Goal: Find specific page/section: Find specific page/section

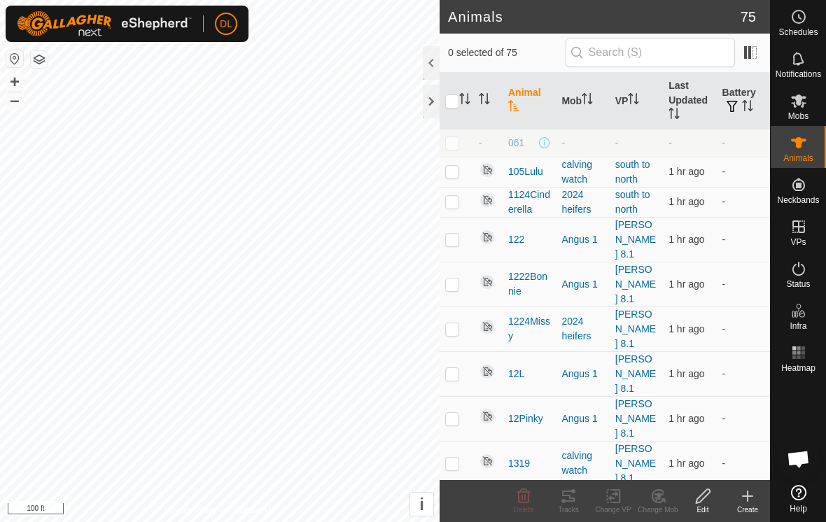
scroll to position [864, 0]
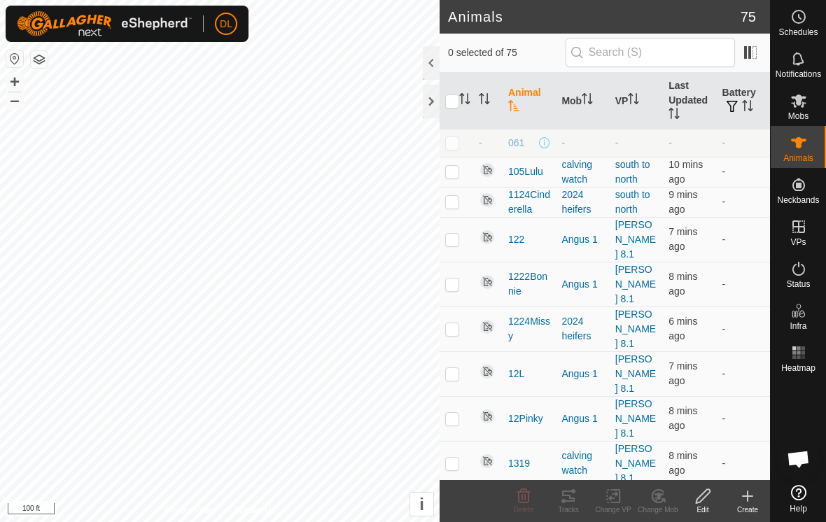
scroll to position [864, 0]
click at [573, 503] on icon at bounding box center [568, 496] width 17 height 17
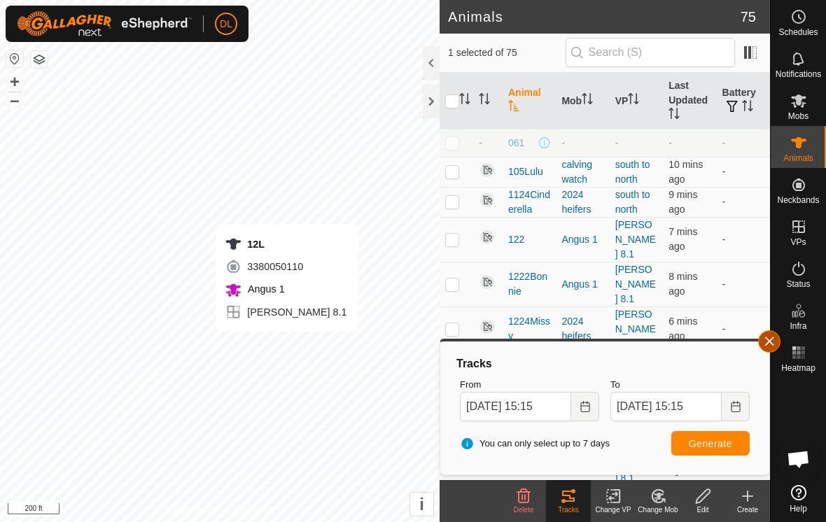
click at [765, 342] on button "button" at bounding box center [769, 341] width 22 height 22
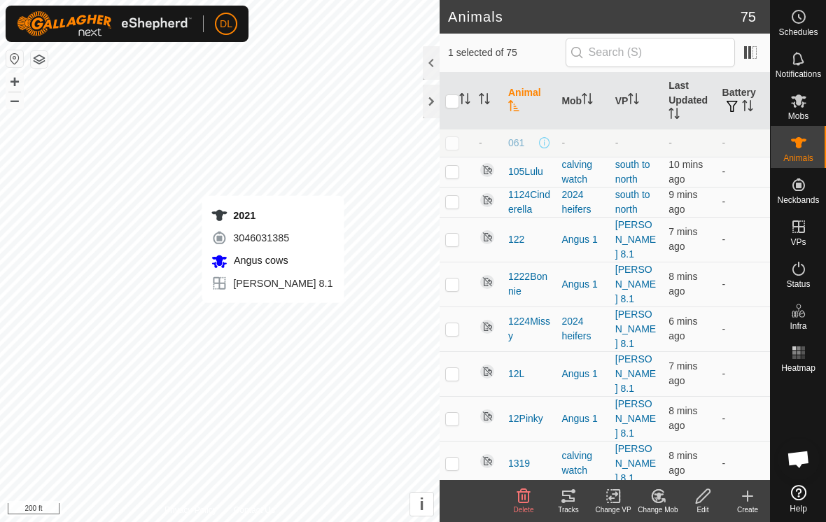
checkbox input "false"
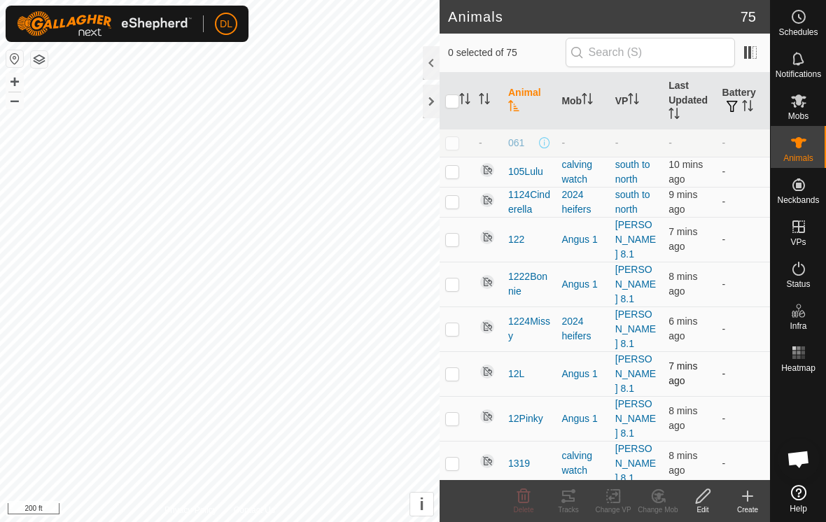
click at [455, 368] on p-checkbox at bounding box center [452, 373] width 14 height 11
checkbox input "false"
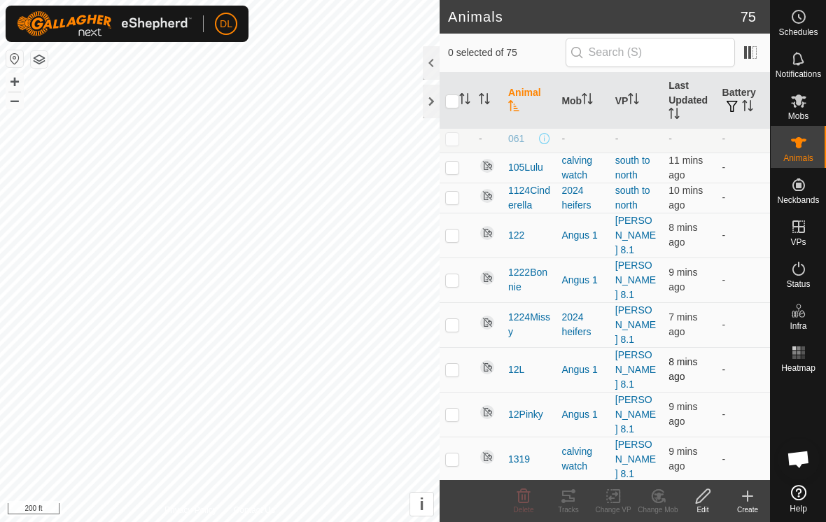
scroll to position [3, 0]
click at [569, 500] on icon at bounding box center [568, 496] width 17 height 17
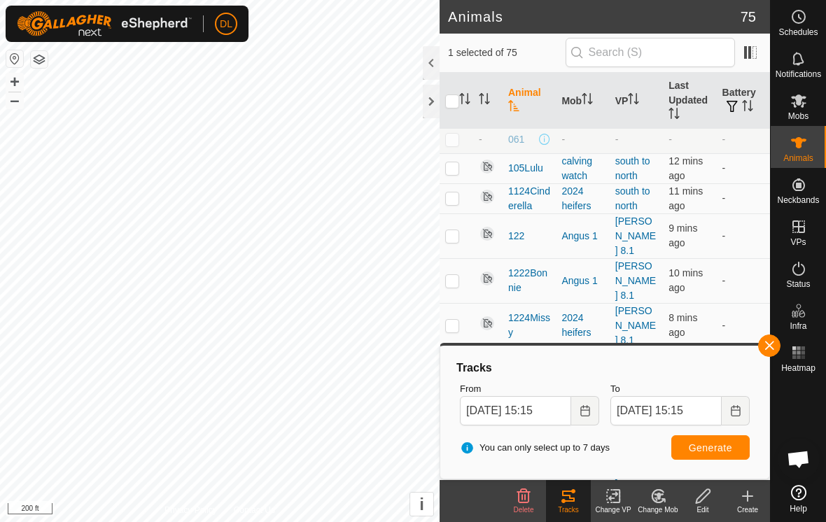
click at [767, 346] on button "button" at bounding box center [769, 345] width 22 height 22
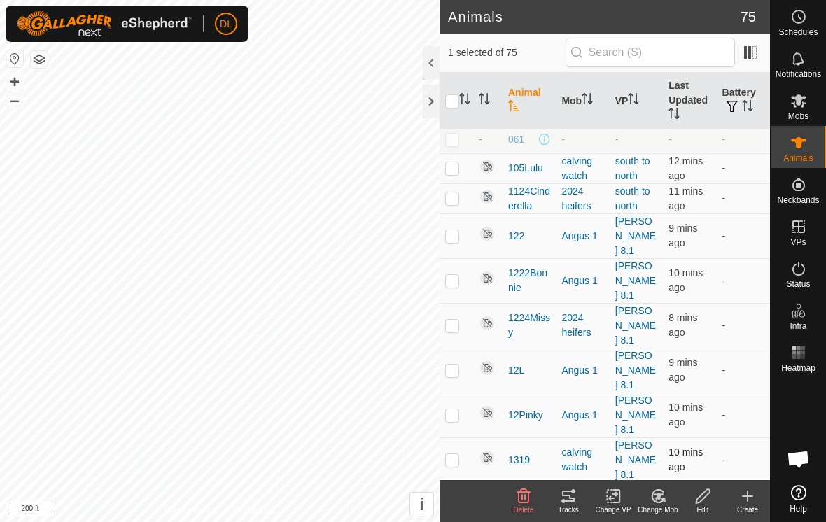
checkbox input "false"
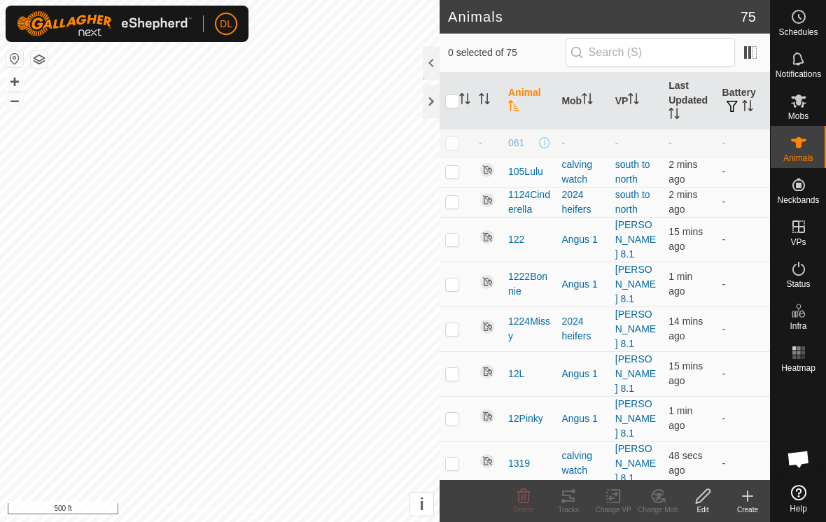
scroll to position [864, 0]
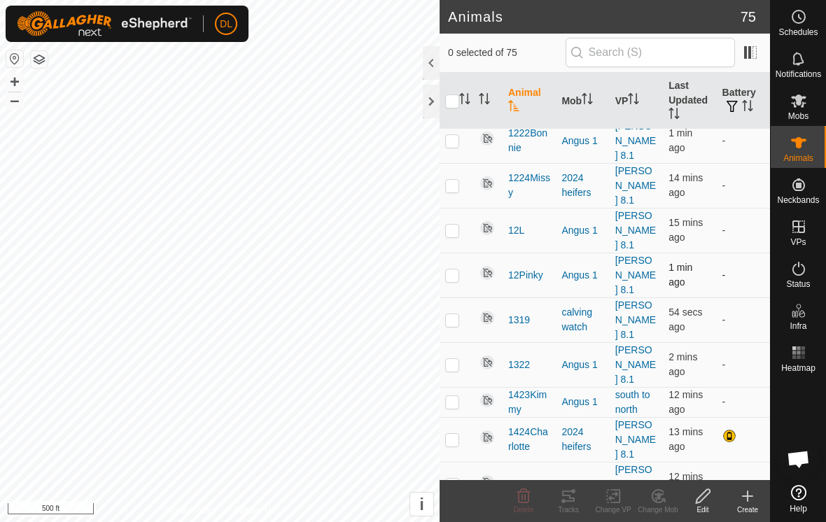
scroll to position [147, 0]
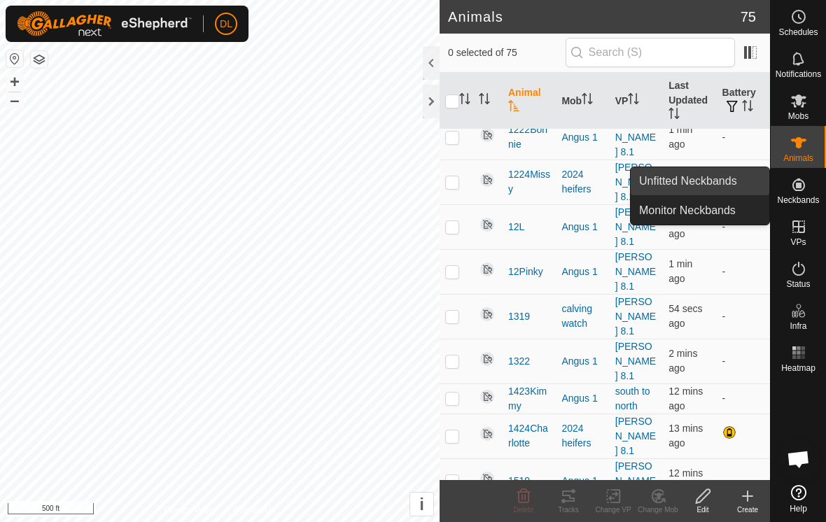
click at [739, 183] on link "Unfitted Neckbands" at bounding box center [699, 181] width 139 height 28
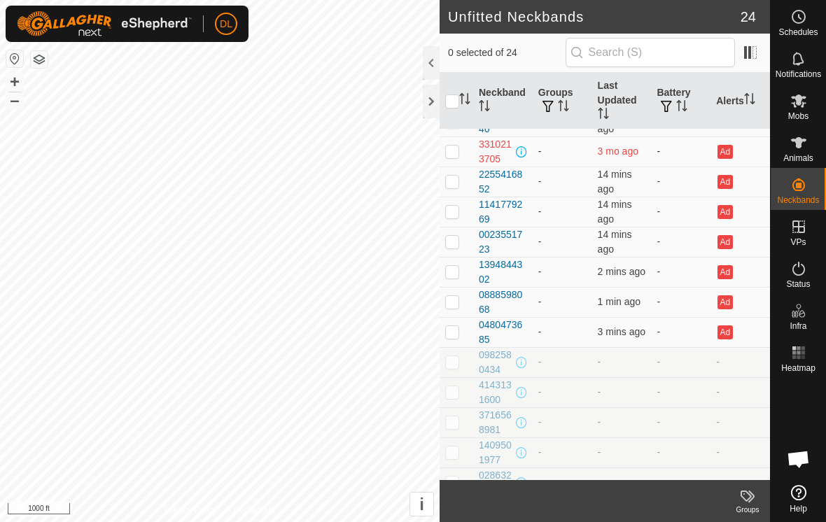
scroll to position [69, 0]
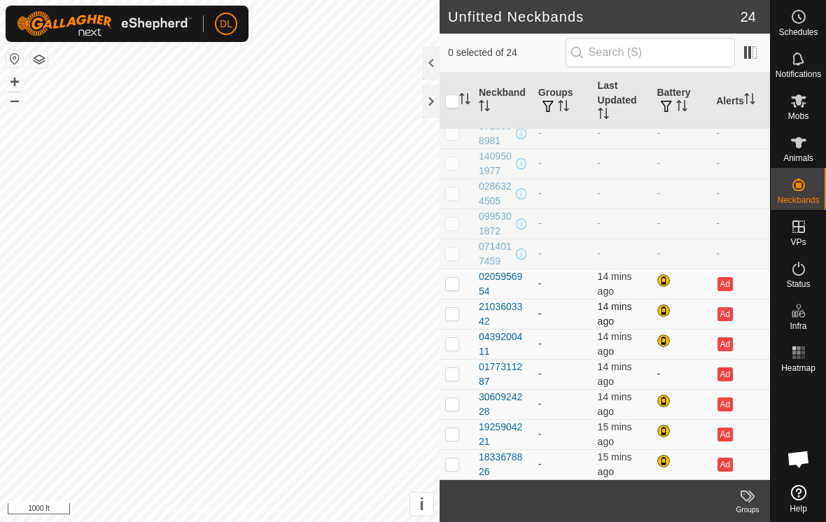
scroll to position [864, 0]
click at [760, 57] on span at bounding box center [750, 52] width 22 height 22
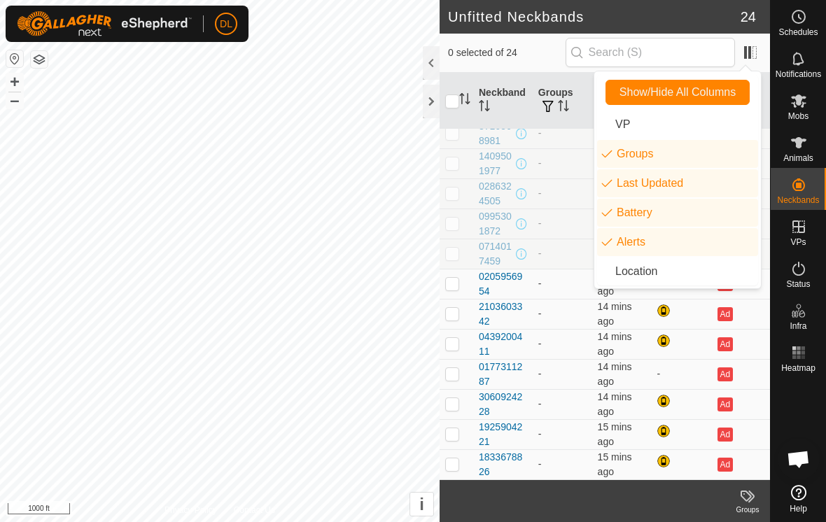
click at [429, 61] on div at bounding box center [431, 63] width 17 height 34
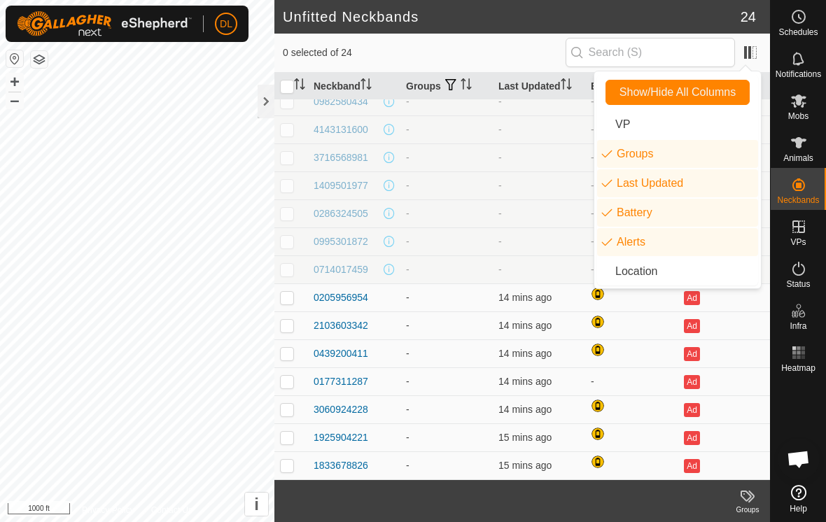
scroll to position [292, 0]
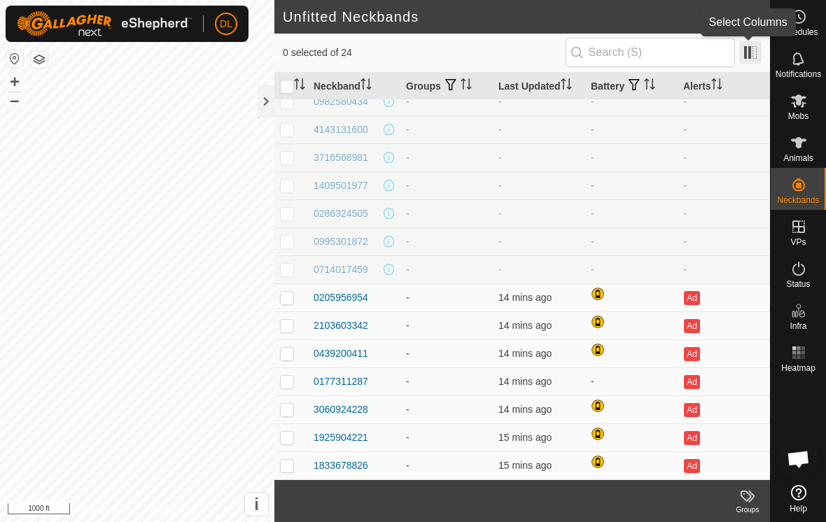
click at [757, 53] on span at bounding box center [750, 52] width 22 height 22
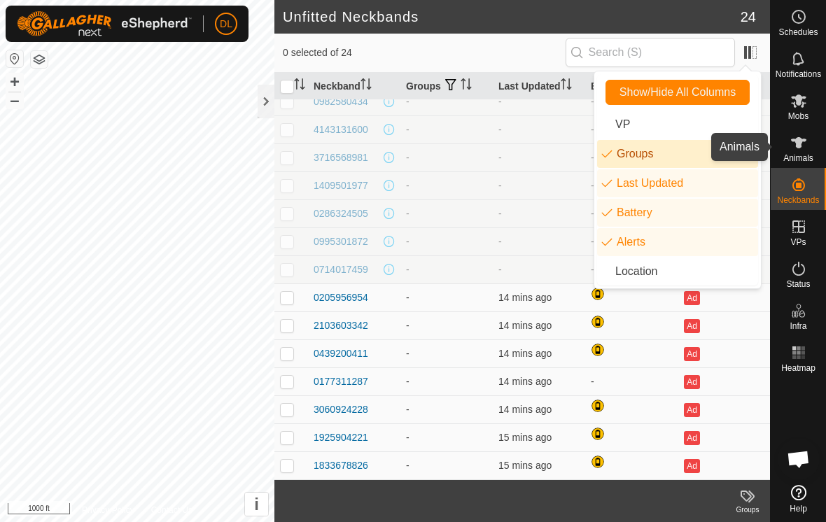
click at [809, 154] on span "Animals" at bounding box center [798, 158] width 30 height 8
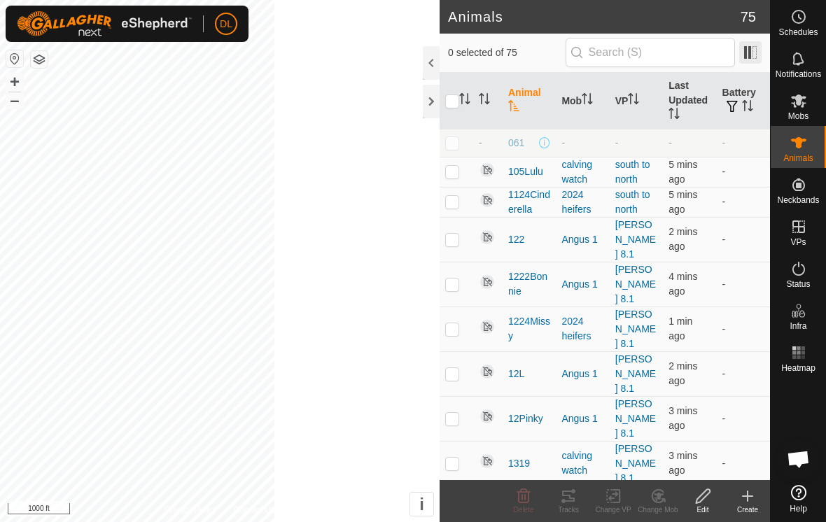
click at [808, 145] on es-animals-svg-icon at bounding box center [798, 143] width 25 height 22
click at [751, 54] on span at bounding box center [750, 52] width 22 height 22
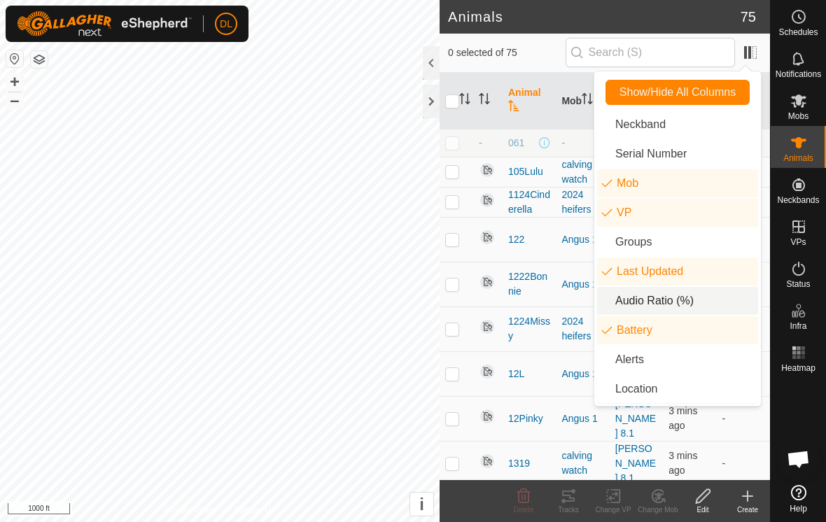
click at [641, 305] on li "Audio Ratio (%)" at bounding box center [677, 301] width 161 height 28
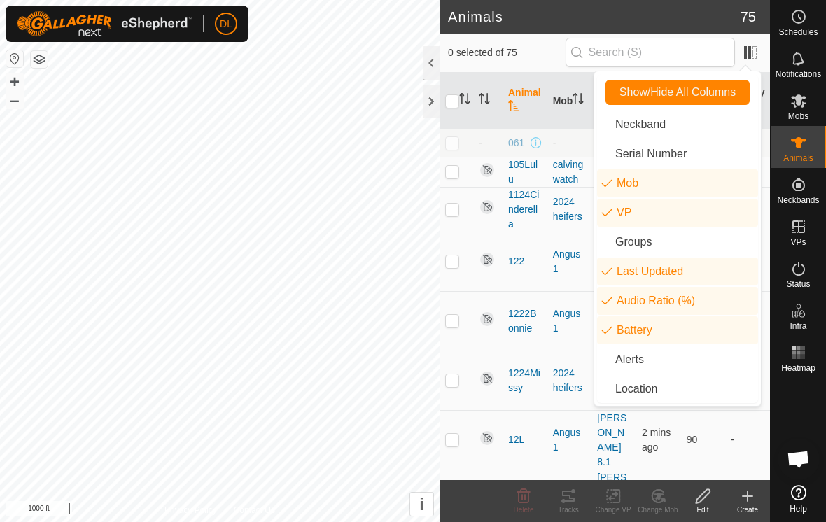
click at [429, 62] on div at bounding box center [431, 63] width 17 height 34
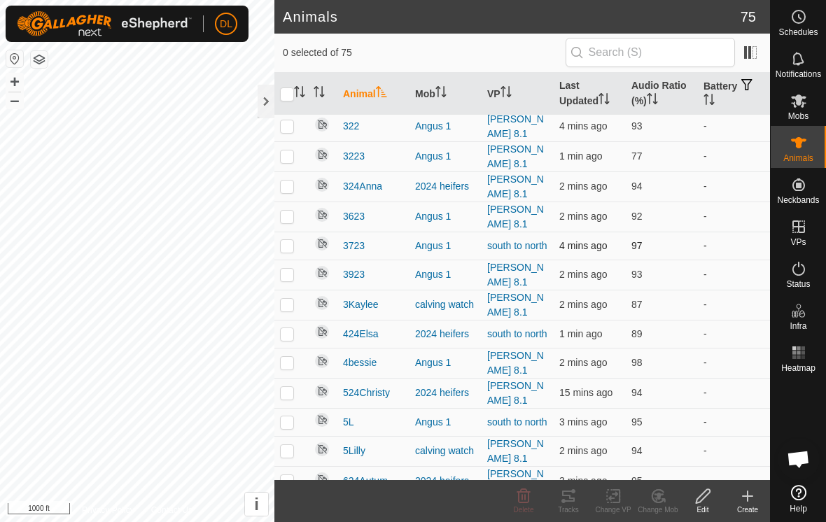
scroll to position [1197, 0]
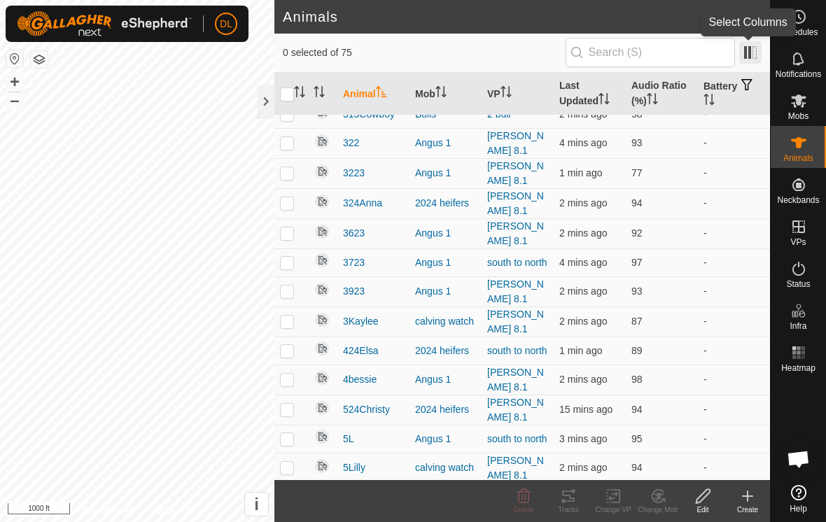
click at [746, 59] on span at bounding box center [750, 52] width 22 height 22
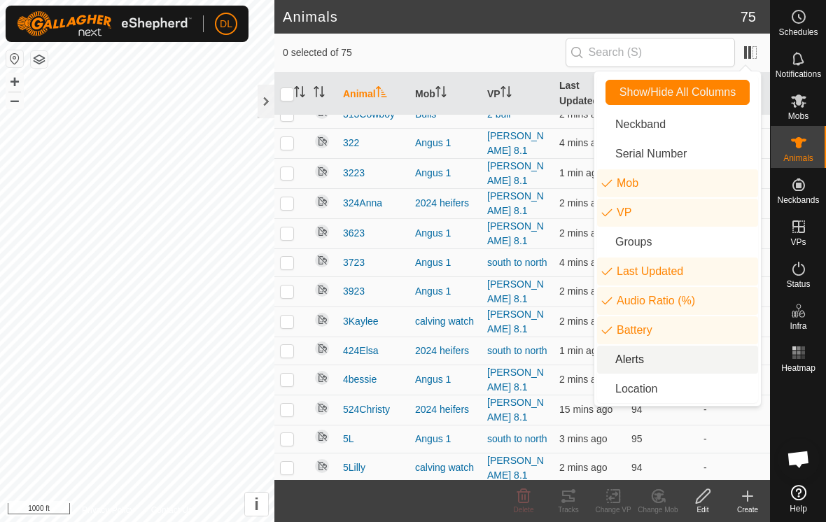
click at [610, 367] on li "Alerts" at bounding box center [677, 360] width 161 height 28
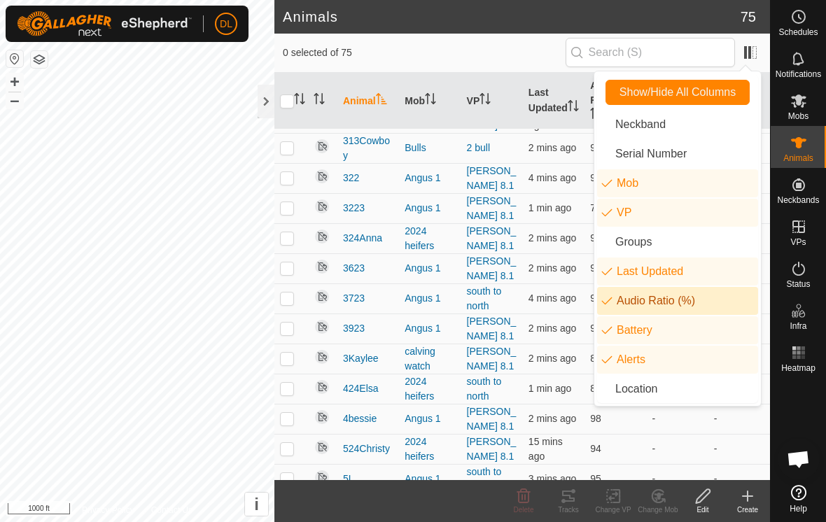
click at [614, 302] on li "Audio Ratio (%)" at bounding box center [677, 301] width 161 height 28
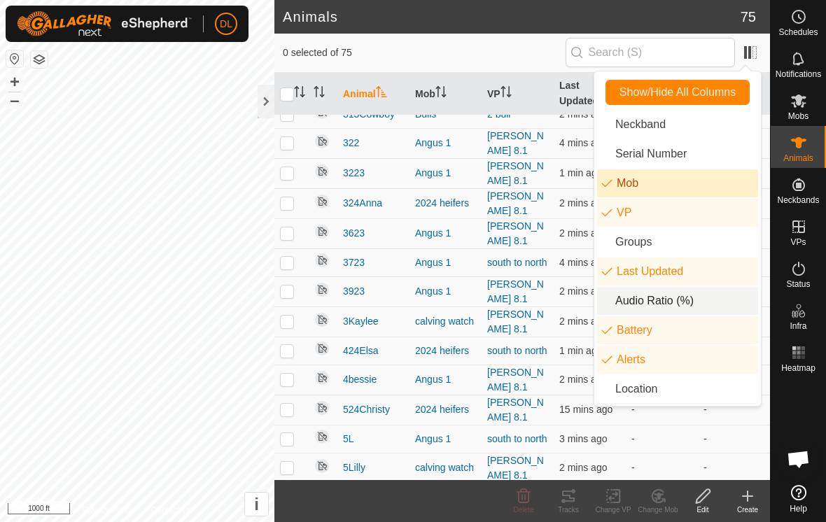
click at [635, 188] on li "Mob" at bounding box center [677, 183] width 161 height 28
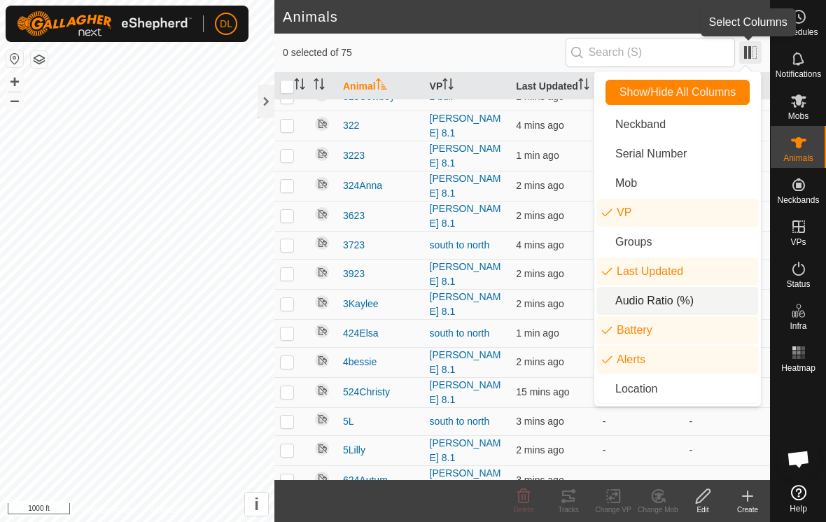
click at [751, 56] on span at bounding box center [750, 52] width 22 height 22
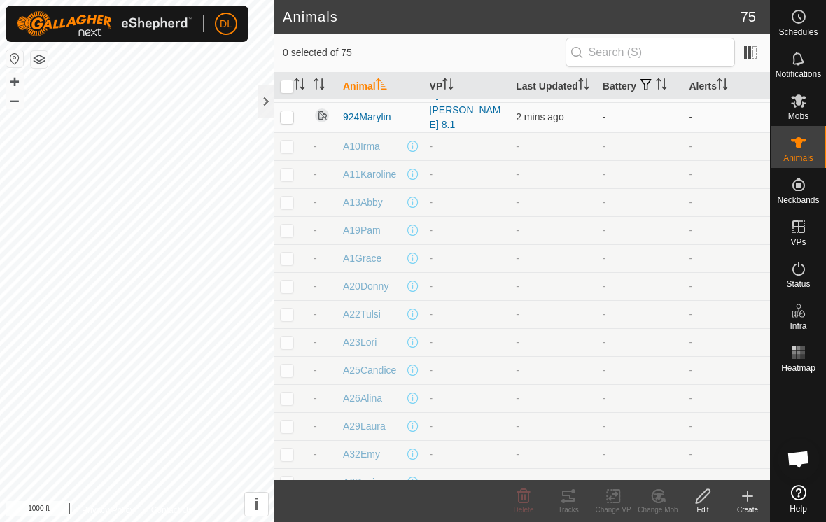
scroll to position [1734, 0]
click at [268, 107] on div at bounding box center [265, 102] width 17 height 34
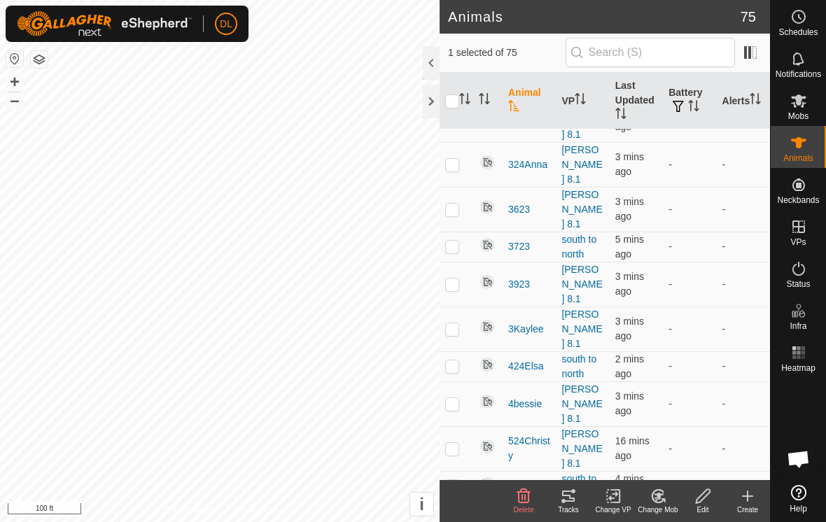
click at [569, 508] on div "Tracks" at bounding box center [568, 509] width 45 height 10
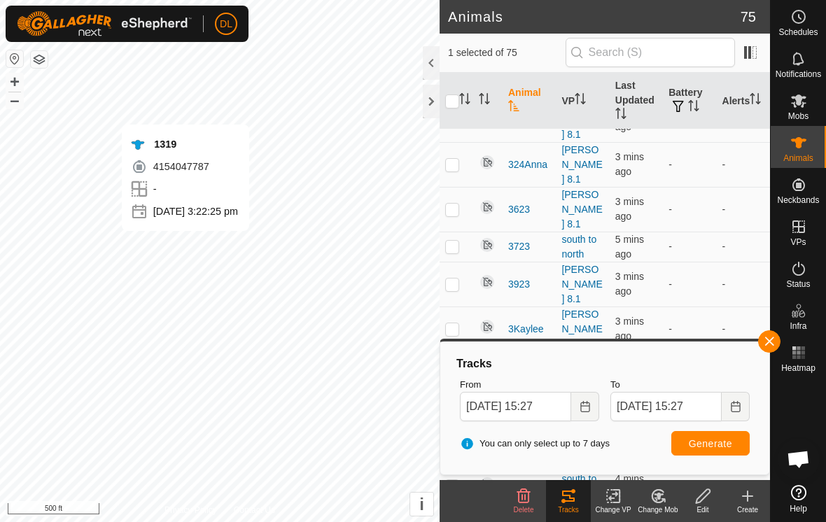
click at [774, 343] on button "button" at bounding box center [769, 341] width 22 height 22
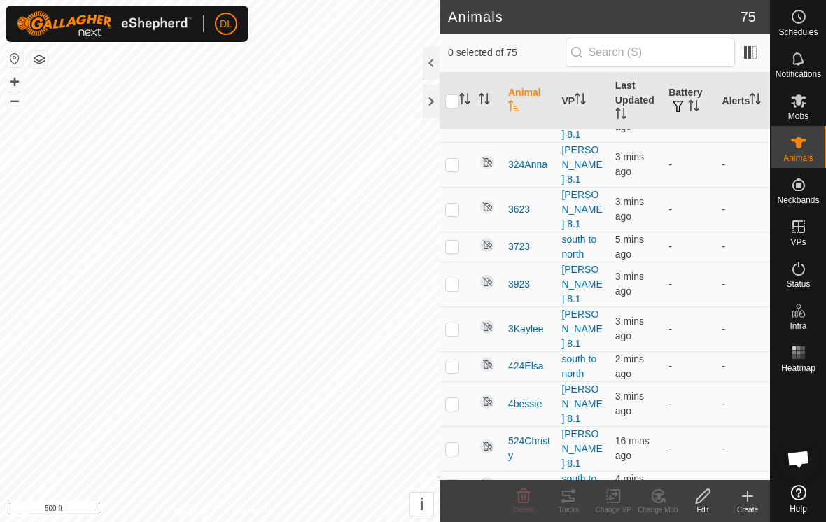
checkbox input "false"
